Goal: Task Accomplishment & Management: Manage account settings

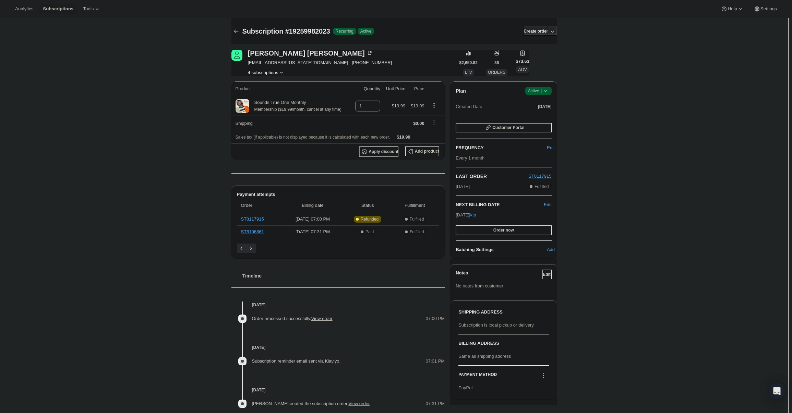
click at [549, 90] on icon at bounding box center [545, 90] width 7 height 7
click at [549, 118] on span "Cancel subscription" at bounding box center [540, 116] width 39 height 5
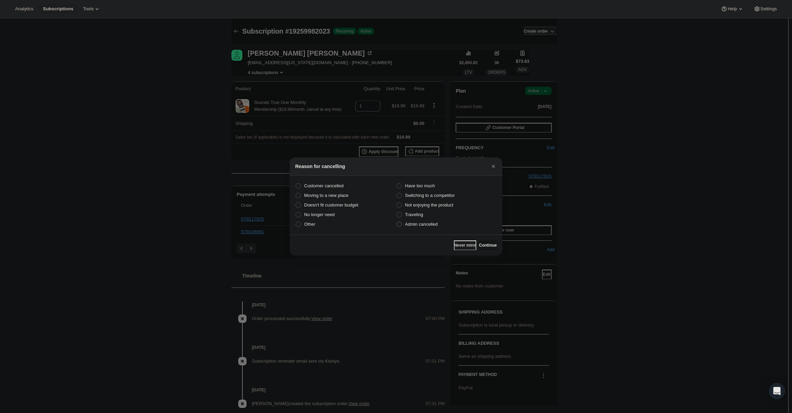
click at [442, 227] on label "Admin cancelled" at bounding box center [446, 225] width 101 height 10
click at [397, 222] on input "Admin cancelled" at bounding box center [397, 222] width 0 height 0
radio input "true"
click at [485, 242] on button "Continue" at bounding box center [488, 245] width 18 height 10
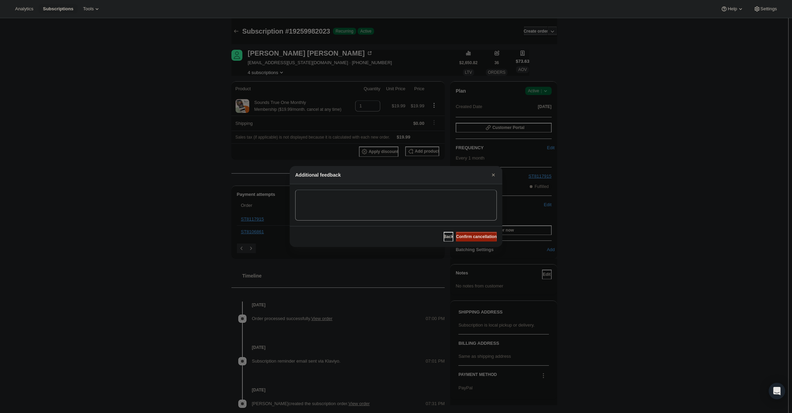
click at [484, 239] on span "Confirm cancellation" at bounding box center [476, 236] width 41 height 5
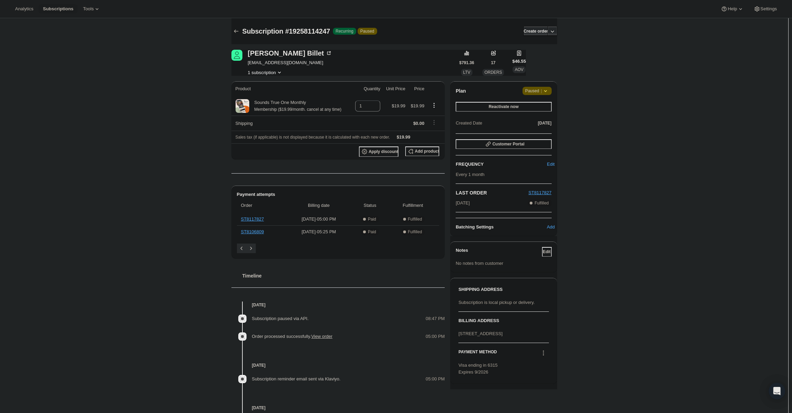
click at [539, 91] on span "Paused |" at bounding box center [538, 90] width 24 height 7
click at [524, 106] on span "Cancel subscription" at bounding box center [539, 104] width 39 height 5
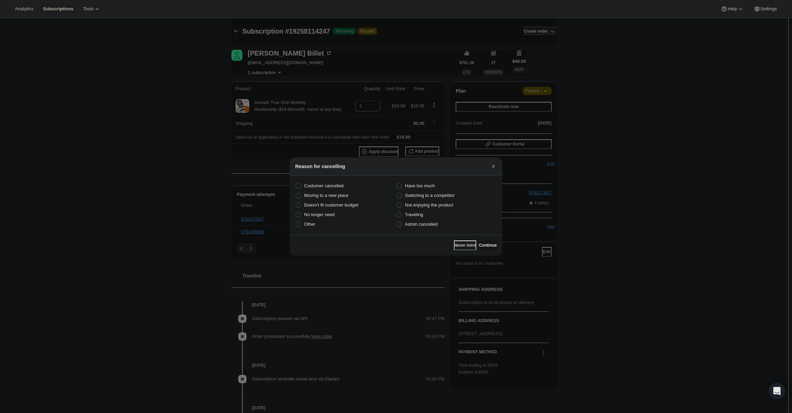
click at [420, 225] on span "Admin cancelled" at bounding box center [421, 224] width 33 height 5
click at [397, 222] on input "Admin cancelled" at bounding box center [397, 222] width 0 height 0
radio input "true"
click at [490, 248] on button "Continue" at bounding box center [488, 245] width 18 height 10
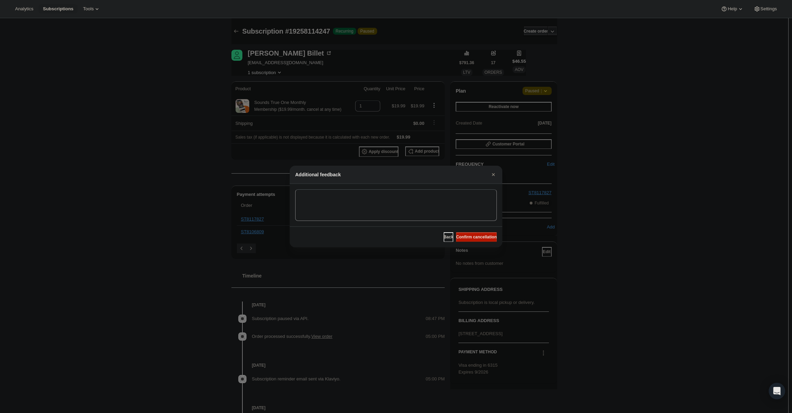
click at [489, 242] on div "Back Confirm cancellation" at bounding box center [396, 236] width 213 height 21
click at [486, 237] on span "Confirm cancellation" at bounding box center [476, 236] width 41 height 5
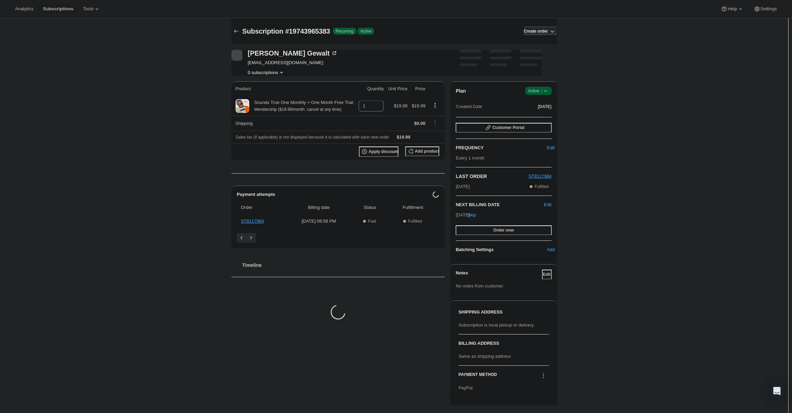
click at [542, 93] on span "|" at bounding box center [541, 90] width 1 height 5
click at [542, 119] on span "Cancel subscription" at bounding box center [540, 116] width 39 height 5
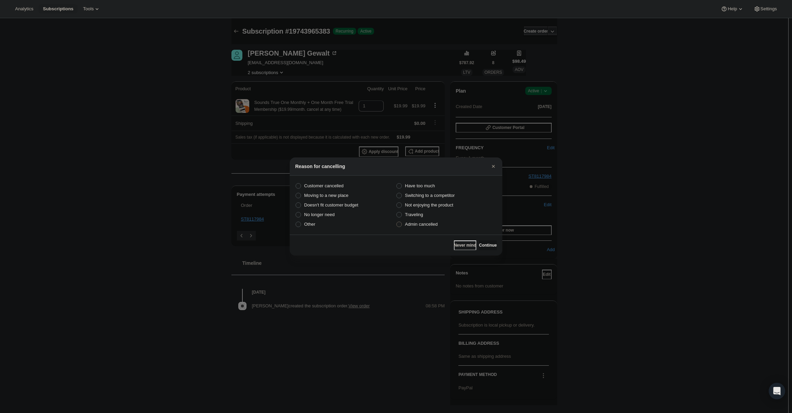
click at [431, 223] on span "Admin cancelled" at bounding box center [421, 224] width 33 height 5
click at [397, 222] on input "Admin cancelled" at bounding box center [397, 222] width 0 height 0
radio input "true"
click at [487, 244] on span "Continue" at bounding box center [488, 245] width 18 height 5
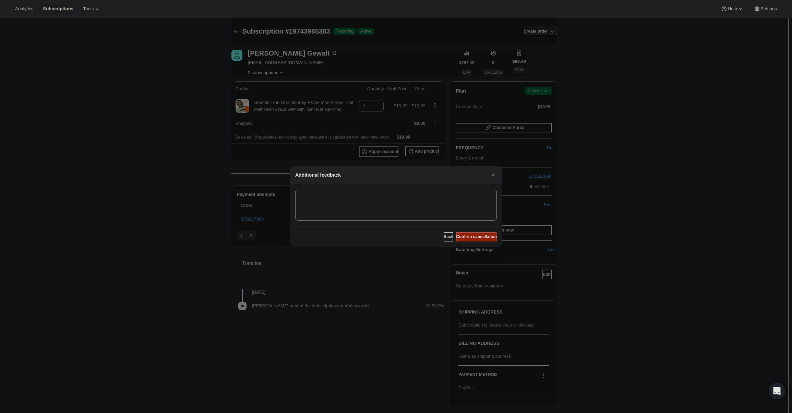
click at [482, 238] on span "Confirm cancellation" at bounding box center [476, 236] width 41 height 5
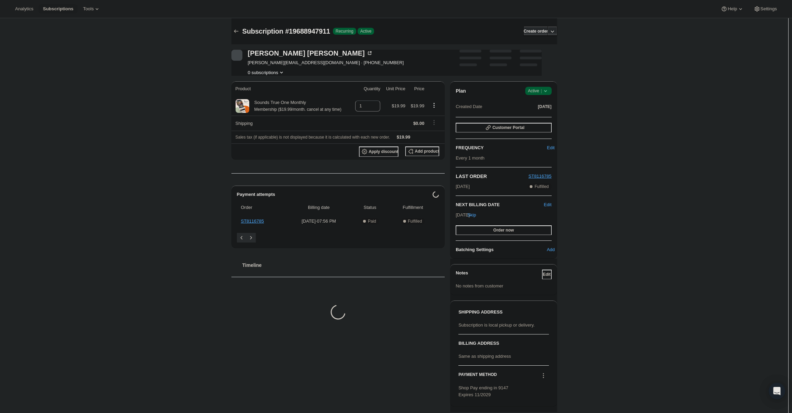
drag, startPoint x: 552, startPoint y: 95, endPoint x: 545, endPoint y: 91, distance: 8.2
click at [551, 95] on div "Plan Success Active | Created Date Aug 16, 2025" at bounding box center [504, 99] width 96 height 25
click at [545, 91] on icon at bounding box center [545, 90] width 7 height 7
click at [541, 116] on span "Cancel subscription" at bounding box center [540, 116] width 39 height 5
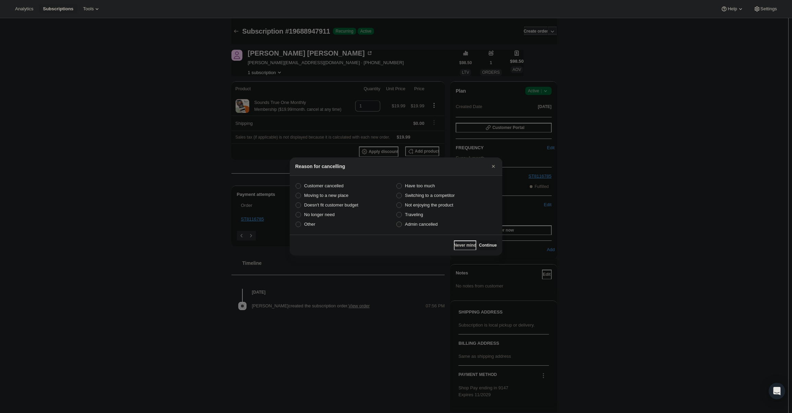
click at [437, 225] on span "Admin cancelled" at bounding box center [421, 224] width 33 height 5
click at [397, 222] on input "Admin cancelled" at bounding box center [397, 222] width 0 height 0
radio input "true"
click at [488, 243] on button "Continue" at bounding box center [488, 245] width 18 height 10
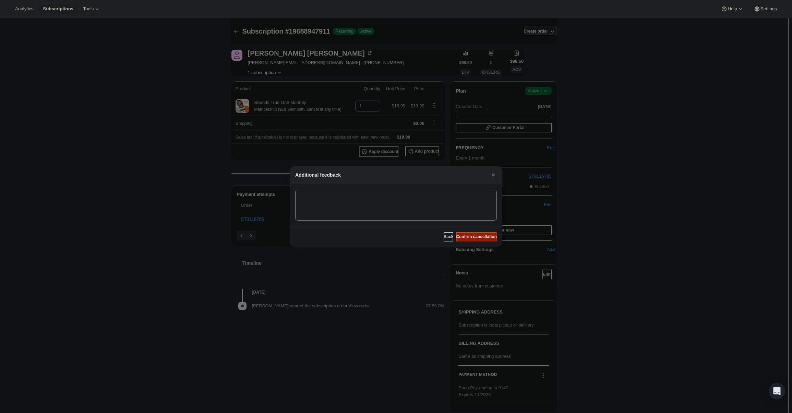
click at [483, 233] on button "Confirm cancellation" at bounding box center [476, 237] width 41 height 10
